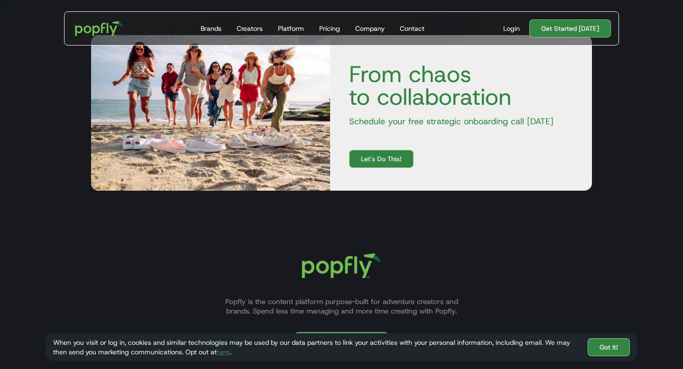
scroll to position [2181, 0]
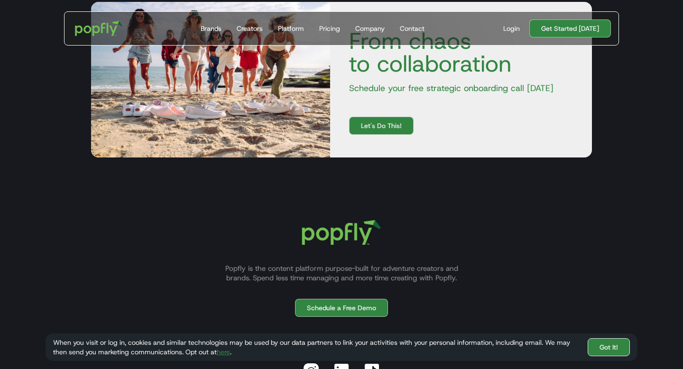
click at [612, 348] on link "Got It!" at bounding box center [609, 347] width 42 height 18
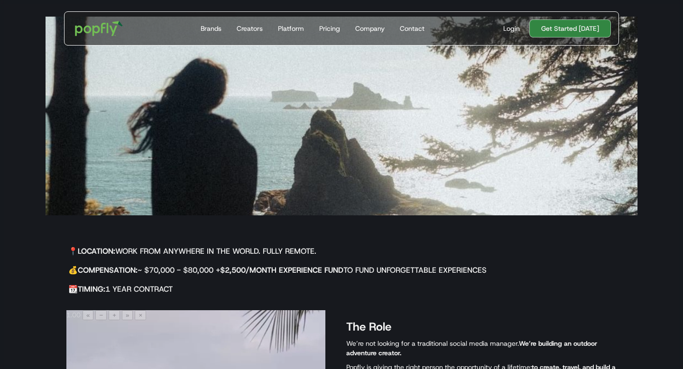
scroll to position [93, 0]
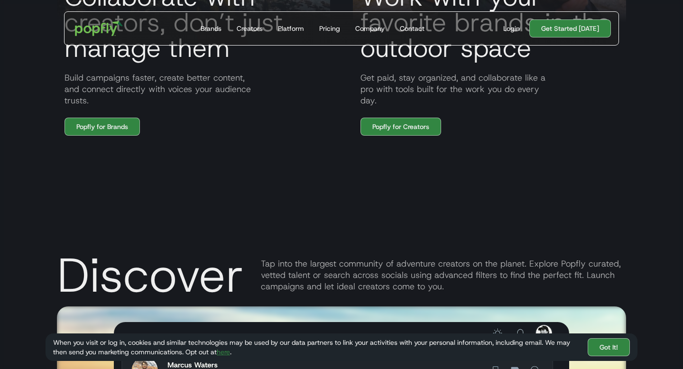
scroll to position [904, 0]
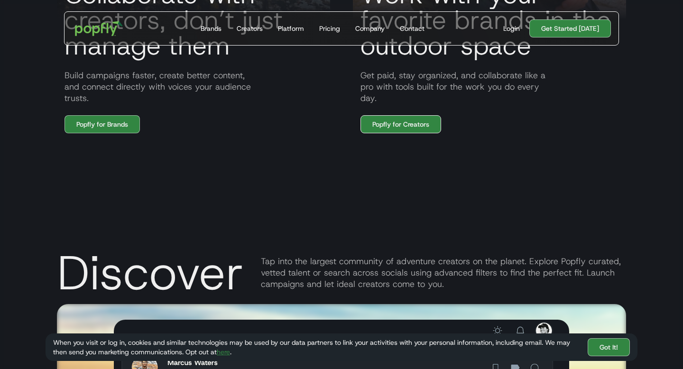
click at [412, 122] on link "Popfly for Creators" at bounding box center [401, 124] width 81 height 18
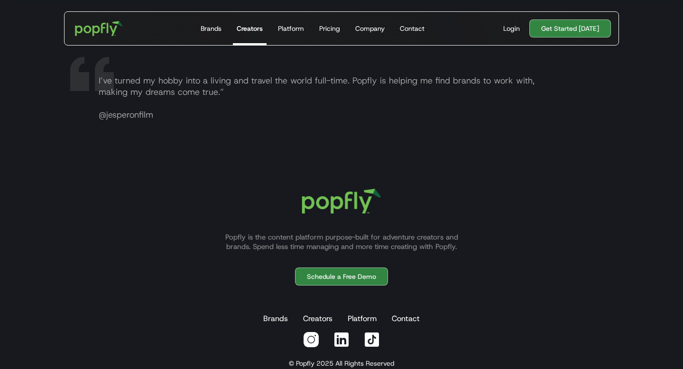
scroll to position [1851, 0]
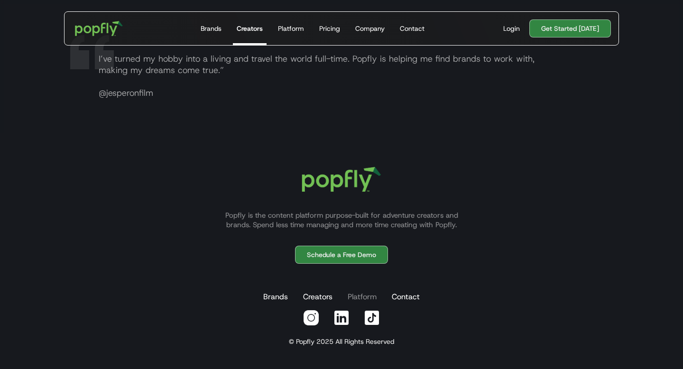
click at [363, 296] on link "Platform" at bounding box center [362, 297] width 33 height 19
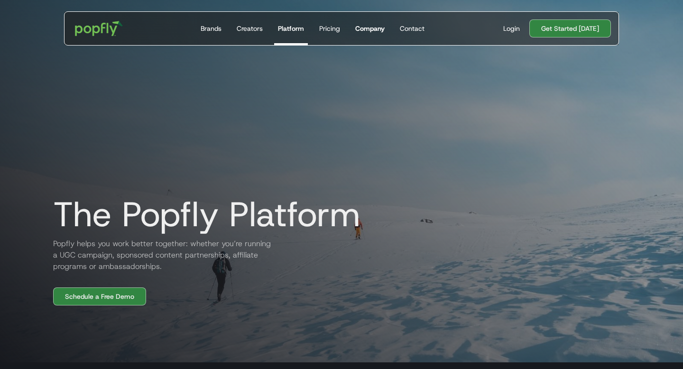
click at [372, 28] on div "Company" at bounding box center [369, 28] width 29 height 9
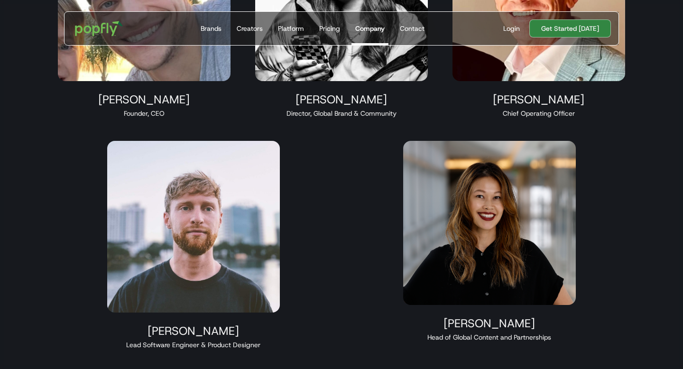
scroll to position [866, 0]
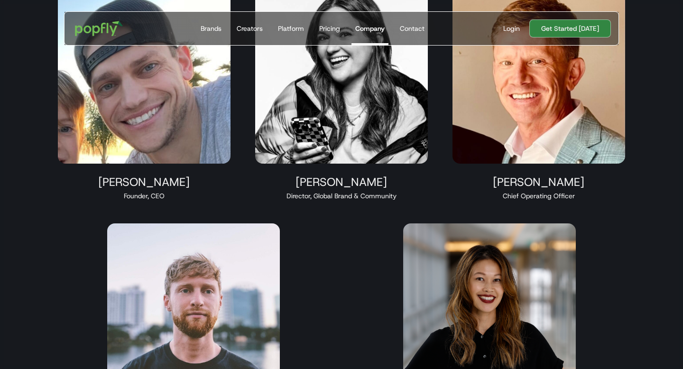
click at [166, 119] on img at bounding box center [144, 77] width 173 height 173
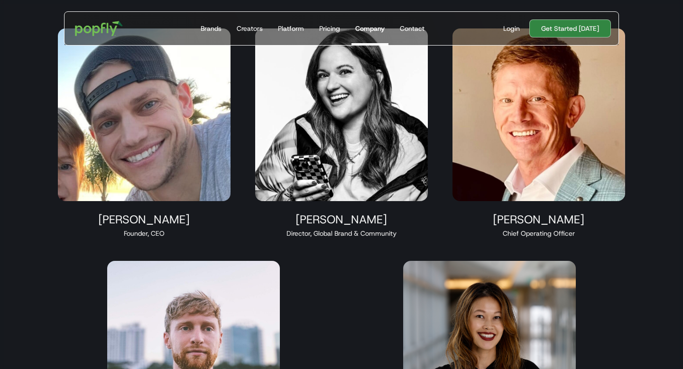
scroll to position [501, 0]
